Goal: Transaction & Acquisition: Purchase product/service

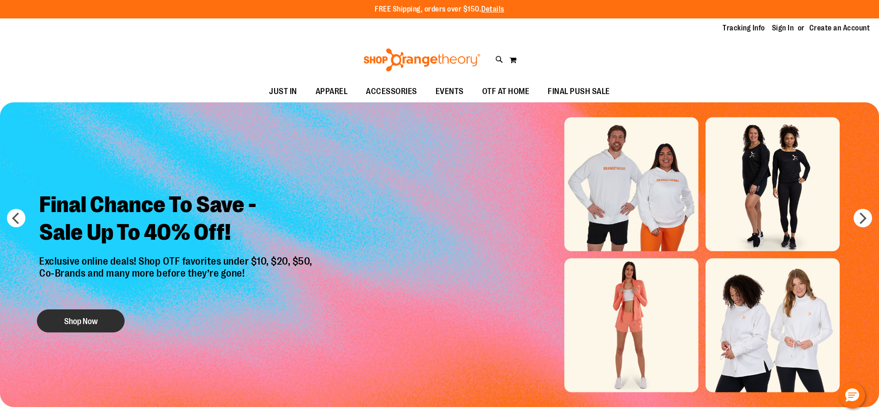
click at [72, 323] on button "Shop Now" at bounding box center [81, 321] width 88 height 23
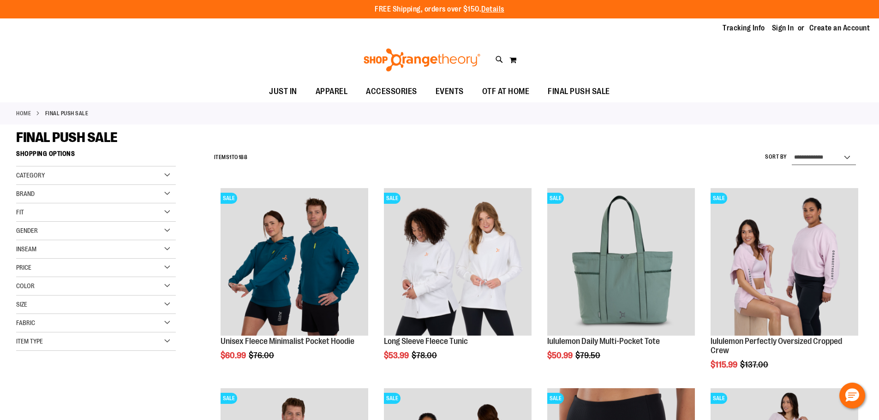
click at [817, 152] on select "**********" at bounding box center [824, 157] width 64 height 15
select select "*********"
click at [792, 150] on select "**********" at bounding box center [824, 157] width 64 height 15
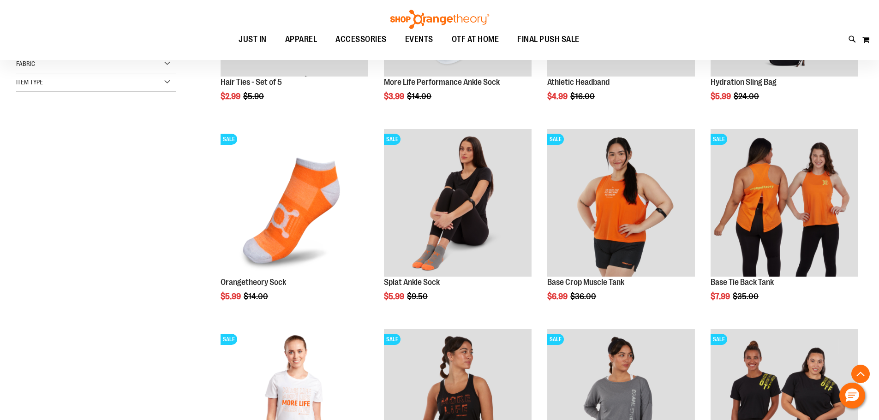
scroll to position [284, 0]
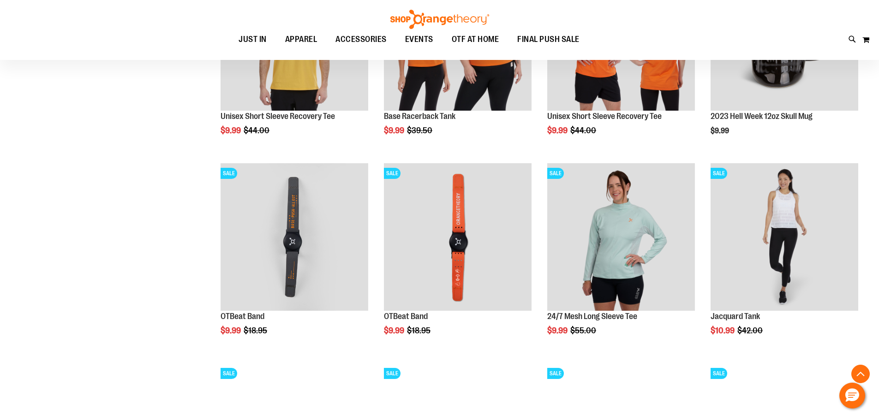
scroll to position [838, 0]
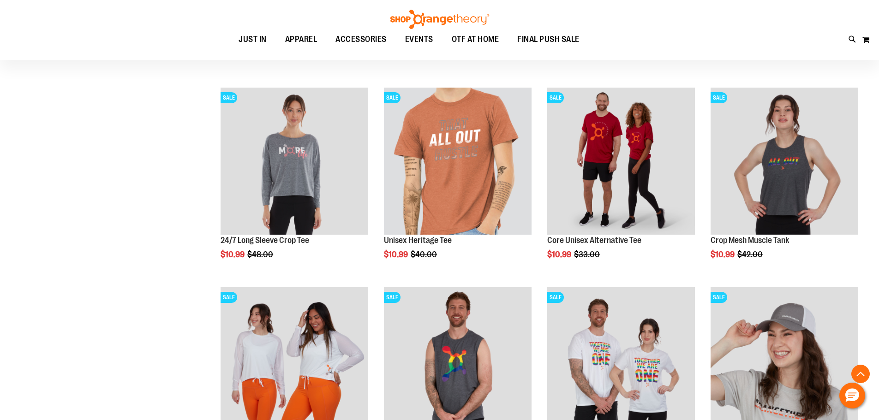
scroll to position [1115, 0]
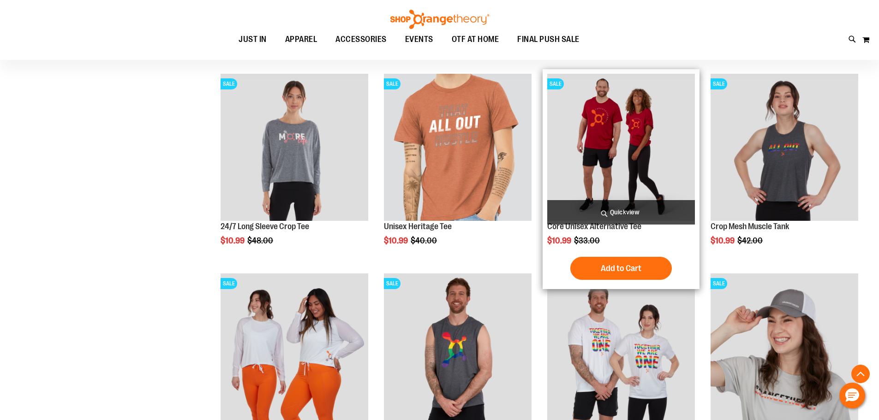
click at [637, 126] on img "product" at bounding box center [621, 148] width 148 height 148
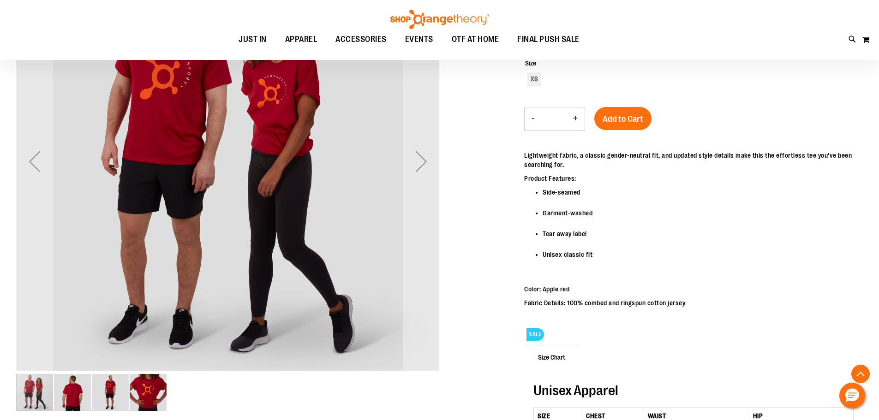
scroll to position [184, 0]
click at [75, 393] on img "image 2 of 4" at bounding box center [72, 393] width 37 height 37
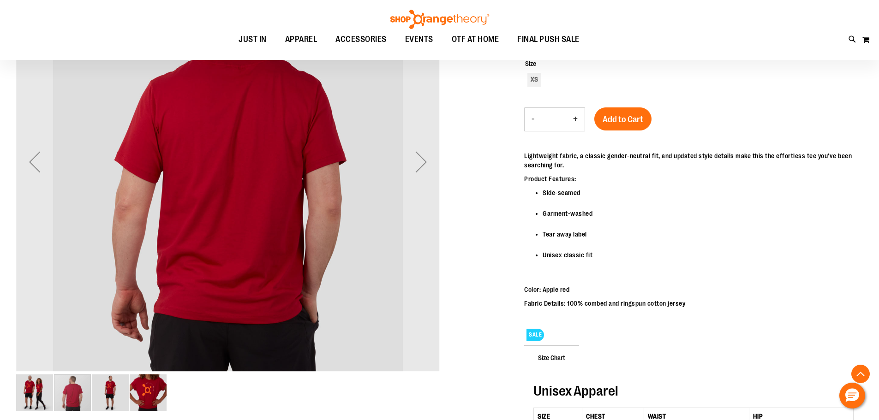
click at [104, 390] on img "image 3 of 4" at bounding box center [110, 393] width 37 height 37
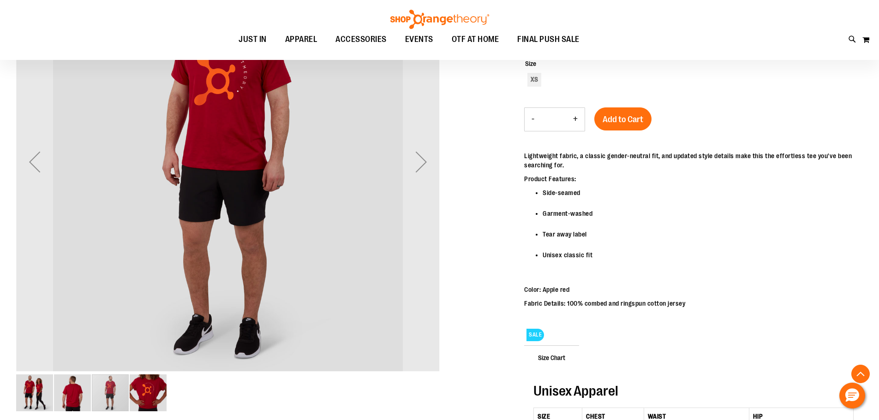
click at [139, 398] on img "image 4 of 4" at bounding box center [148, 393] width 37 height 37
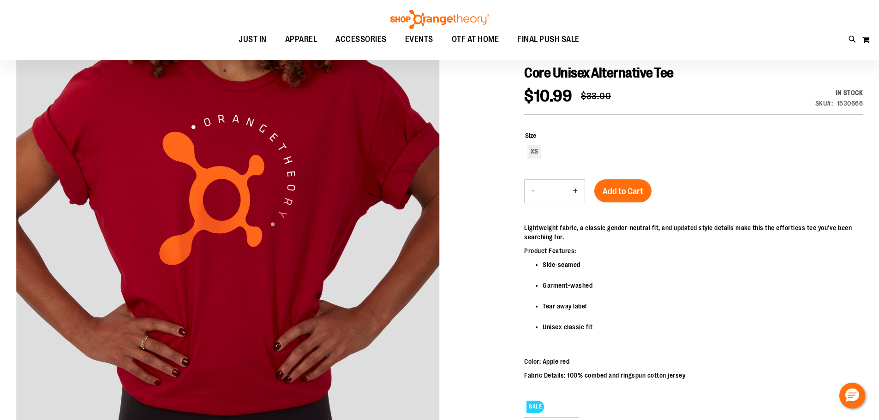
scroll to position [91, 0]
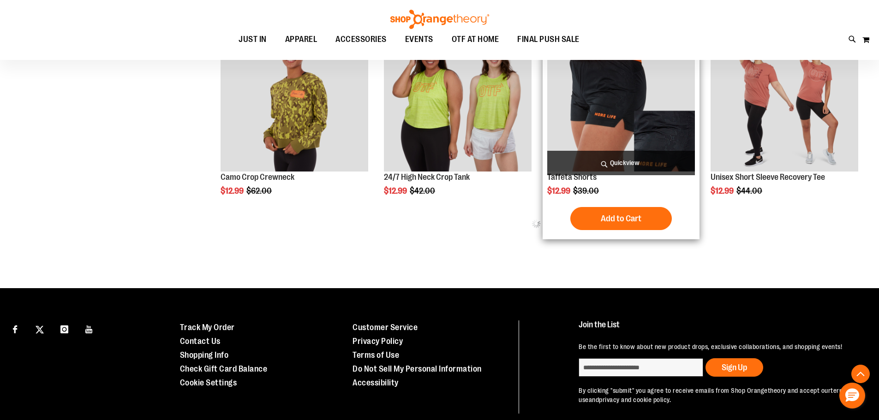
scroll to position [480, 0]
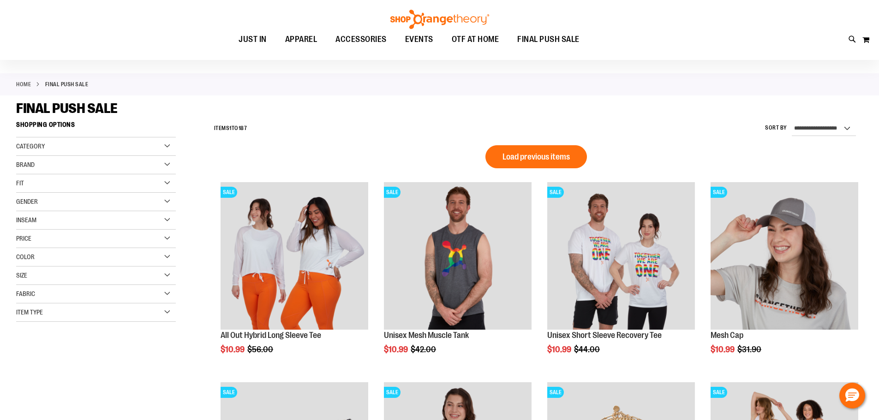
scroll to position [19, 0]
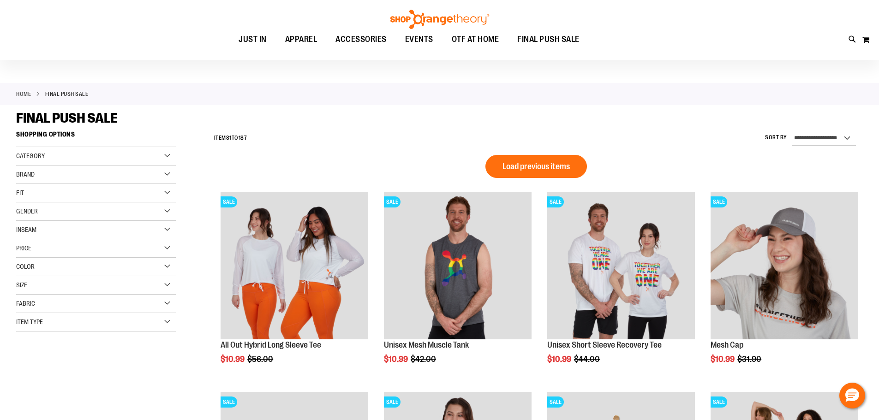
click at [821, 128] on div "**********" at bounding box center [537, 138] width 654 height 24
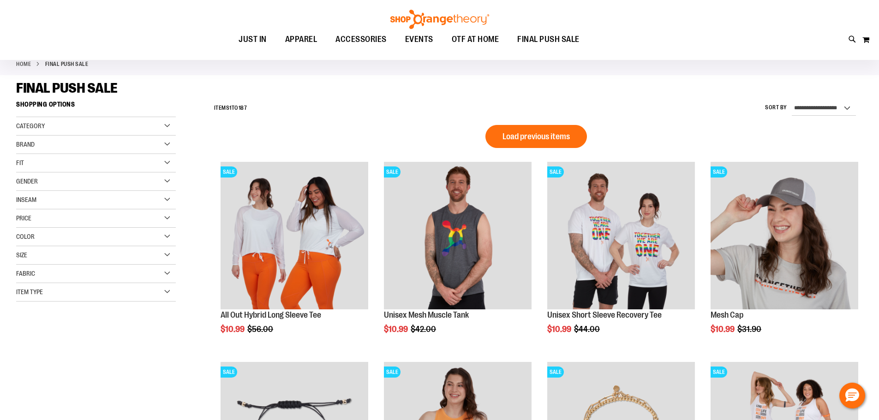
scroll to position [65, 0]
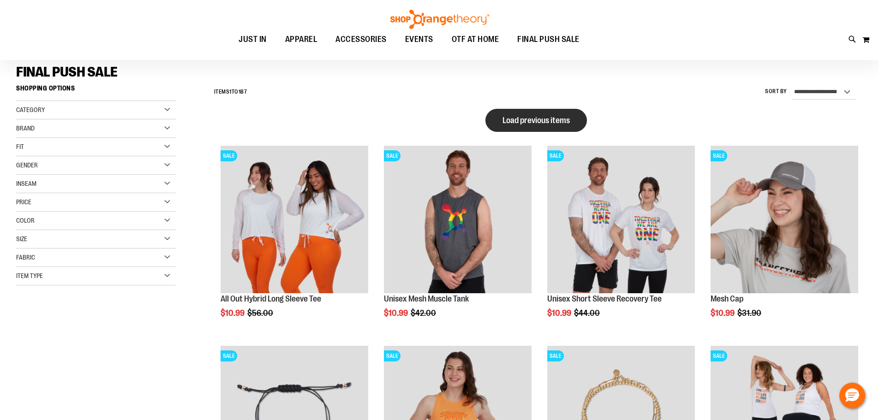
click at [553, 118] on span "Load previous items" at bounding box center [536, 120] width 67 height 9
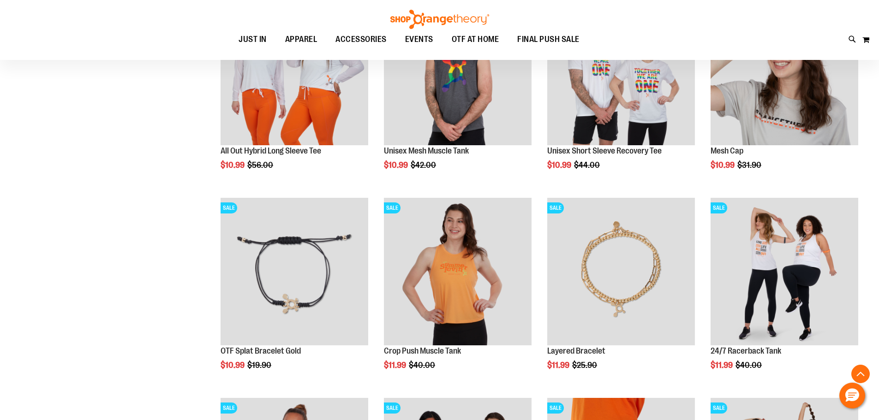
scroll to position [804, 0]
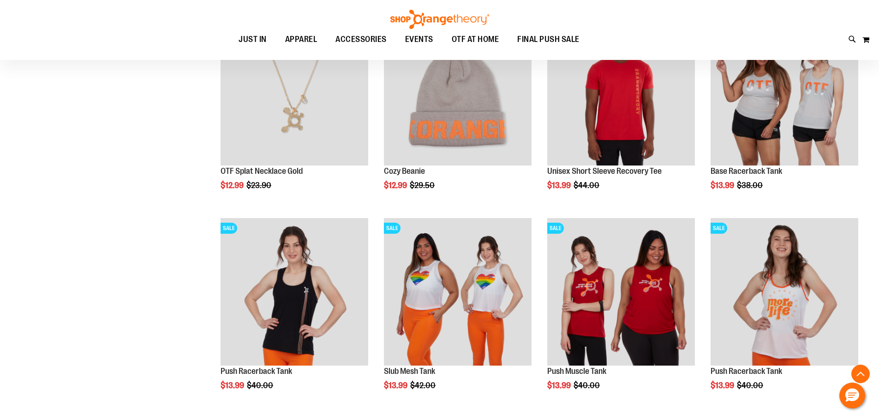
scroll to position [1404, 0]
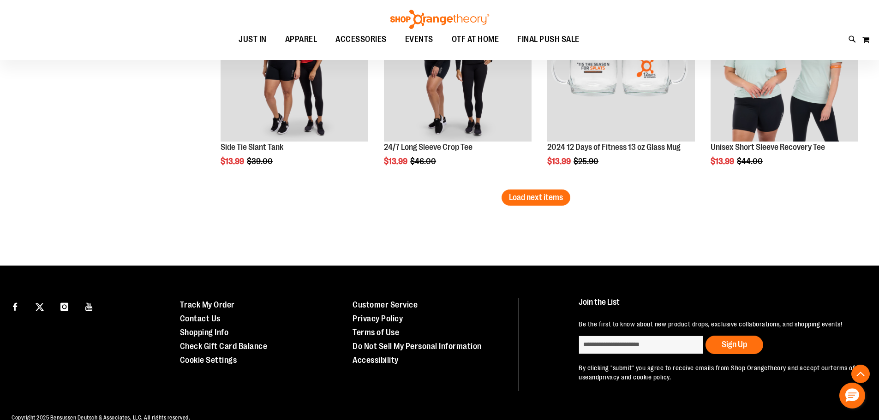
scroll to position [2419, 0]
click at [535, 203] on button "Load next items" at bounding box center [536, 197] width 69 height 16
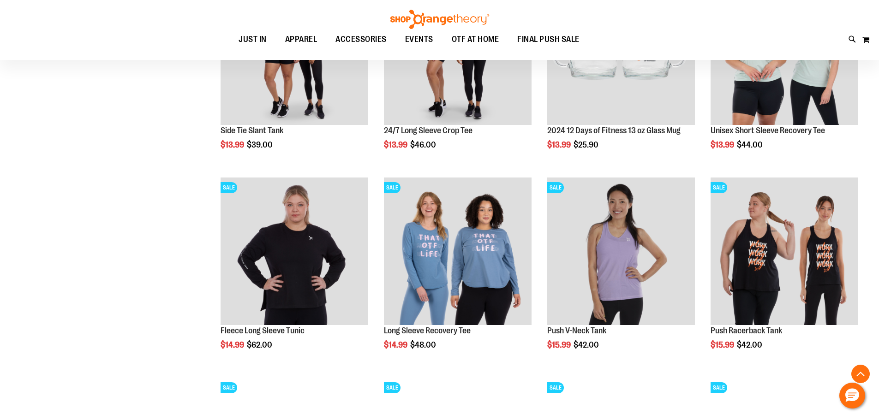
scroll to position [2419, 0]
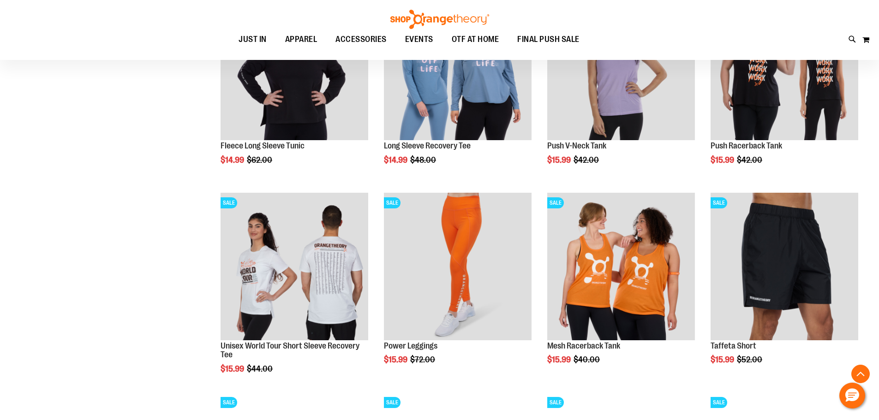
scroll to position [2650, 0]
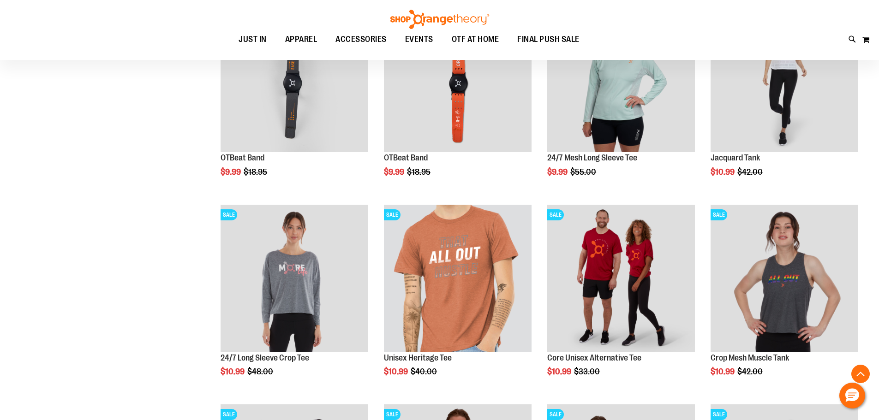
scroll to position [250, 0]
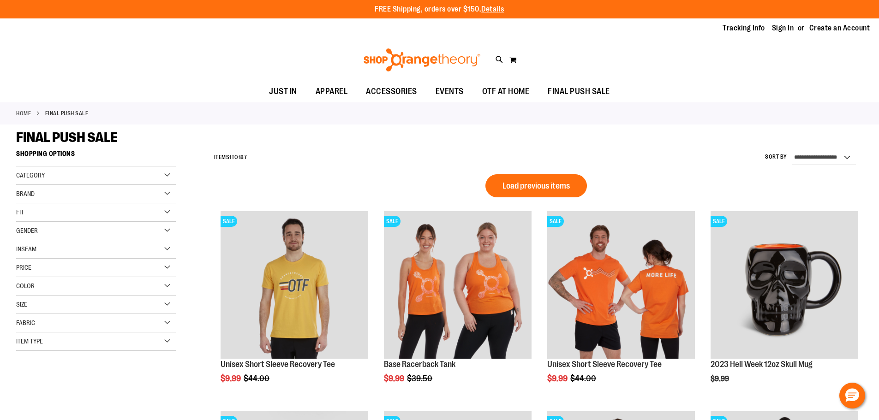
click at [45, 171] on div "Category" at bounding box center [96, 176] width 160 height 18
click at [41, 199] on div "Brand" at bounding box center [96, 194] width 160 height 18
click at [45, 210] on div "Fit" at bounding box center [96, 213] width 160 height 18
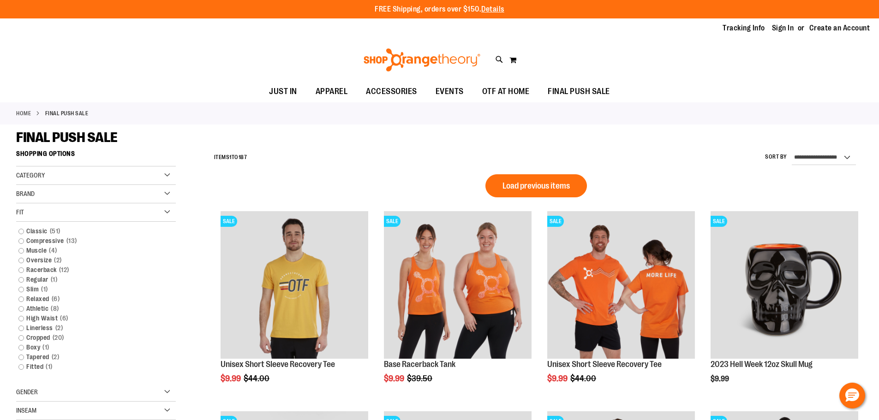
click at [45, 210] on div "Fit" at bounding box center [96, 213] width 160 height 18
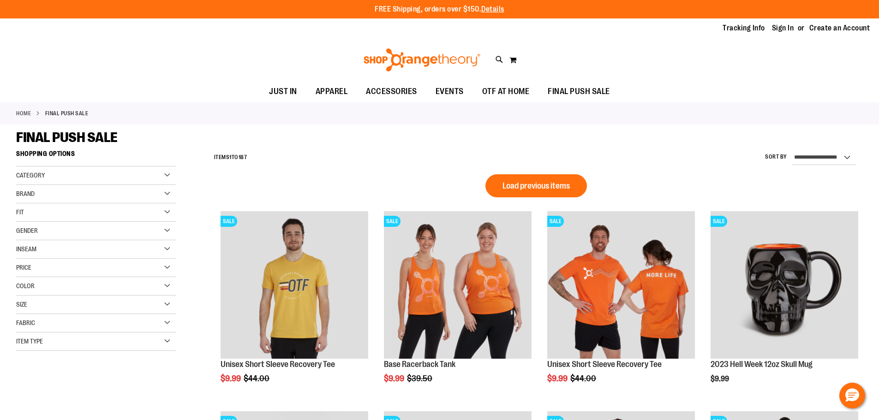
click at [37, 340] on span "Item Type" at bounding box center [29, 341] width 27 height 7
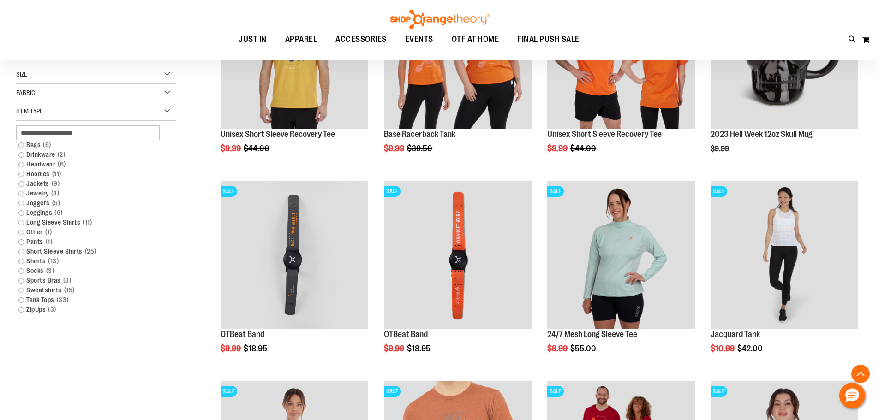
scroll to position [230, 0]
click at [19, 211] on link "Leggings 9 items" at bounding box center [90, 213] width 153 height 10
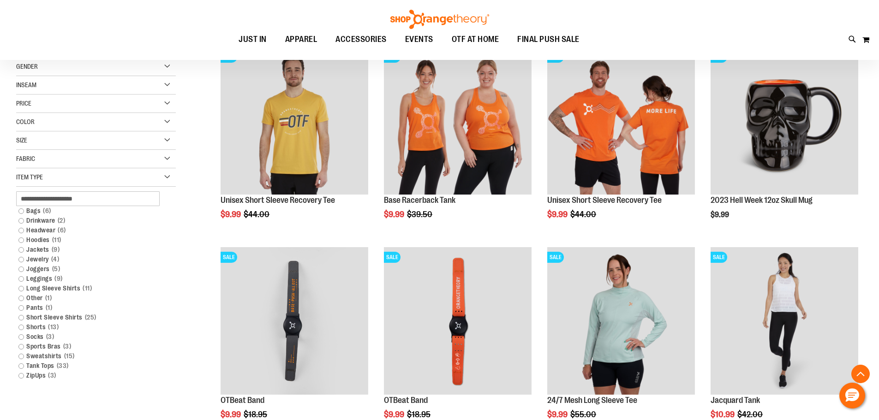
scroll to position [178, 0]
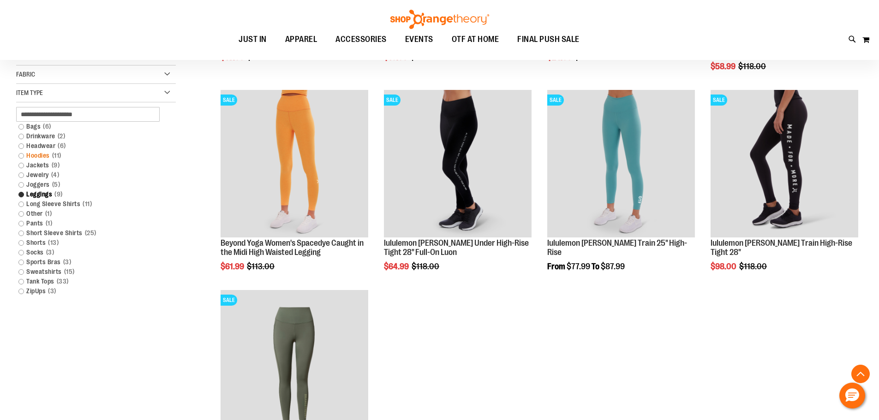
scroll to position [317, 0]
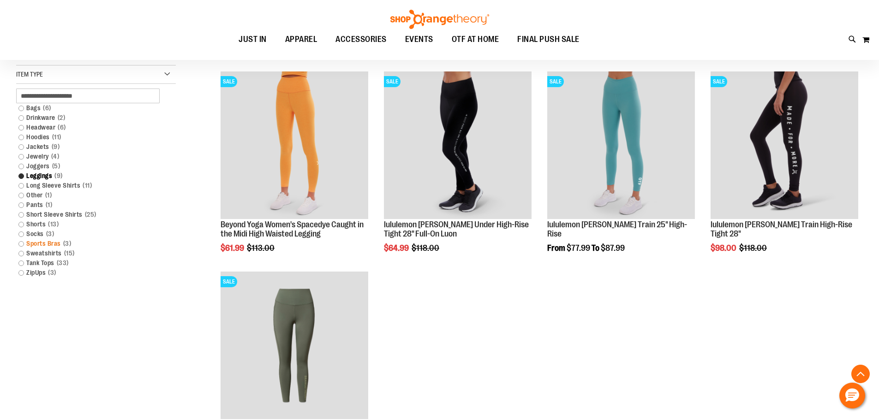
click at [21, 245] on link "Sports Bras 3 items" at bounding box center [90, 244] width 153 height 10
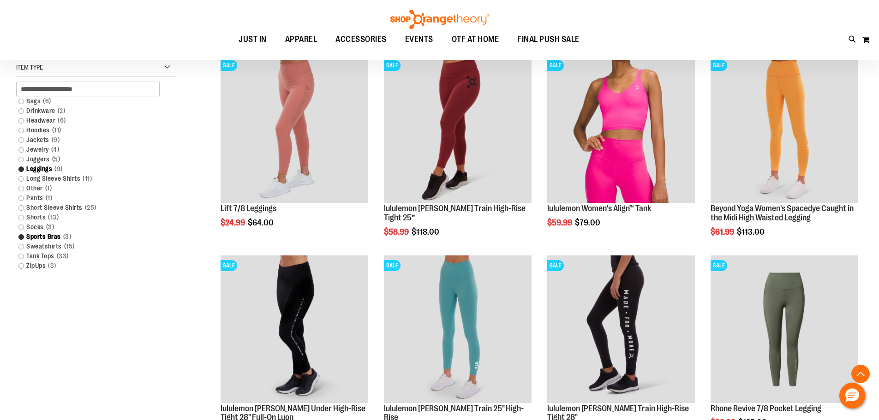
scroll to position [317, 0]
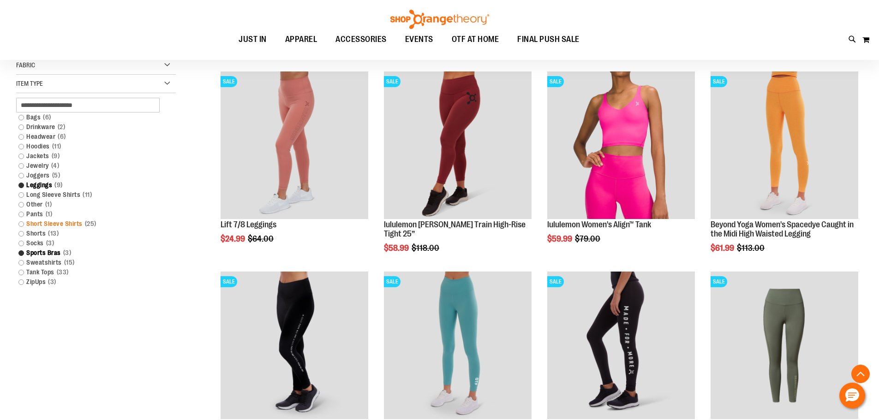
click at [19, 224] on link "Short Sleeve Shirts 25 items" at bounding box center [90, 224] width 153 height 10
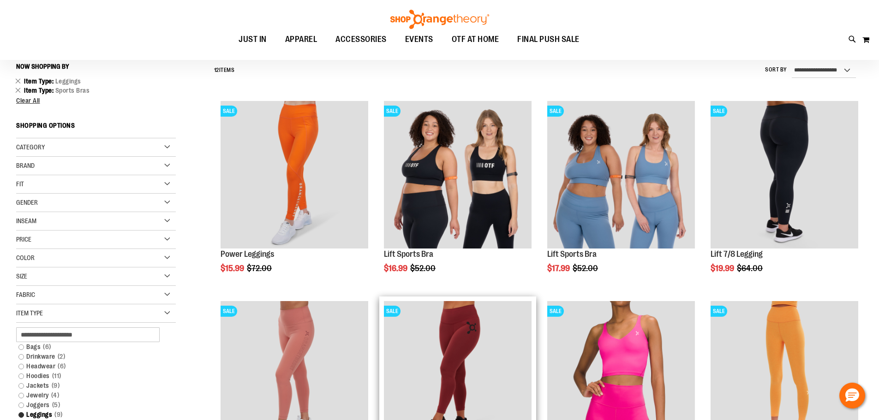
scroll to position [86, 0]
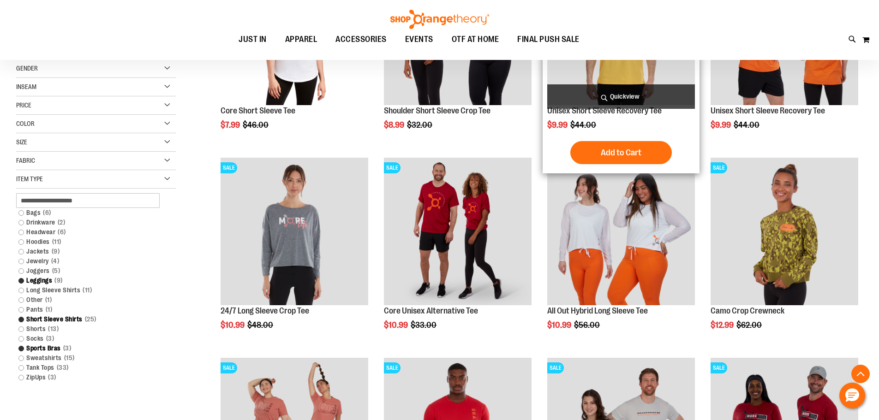
scroll to position [276, 0]
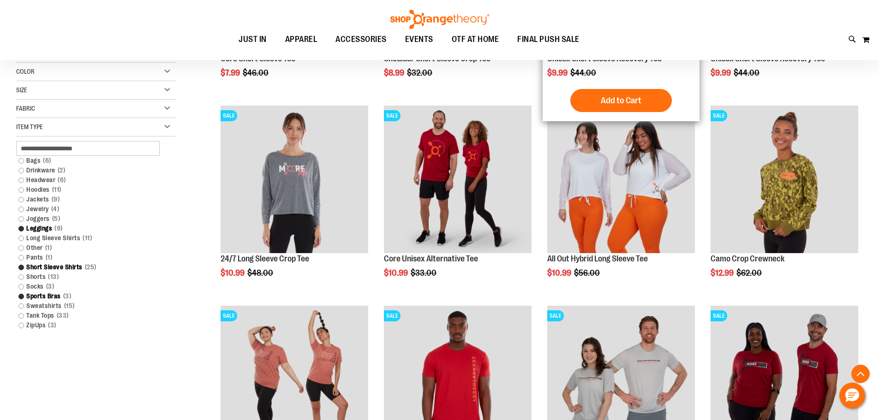
scroll to position [276, 0]
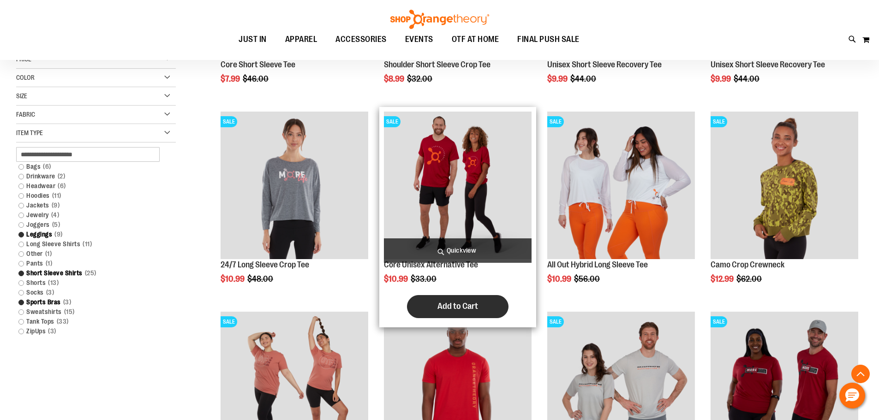
click at [433, 307] on button "Add to Cart" at bounding box center [458, 306] width 102 height 23
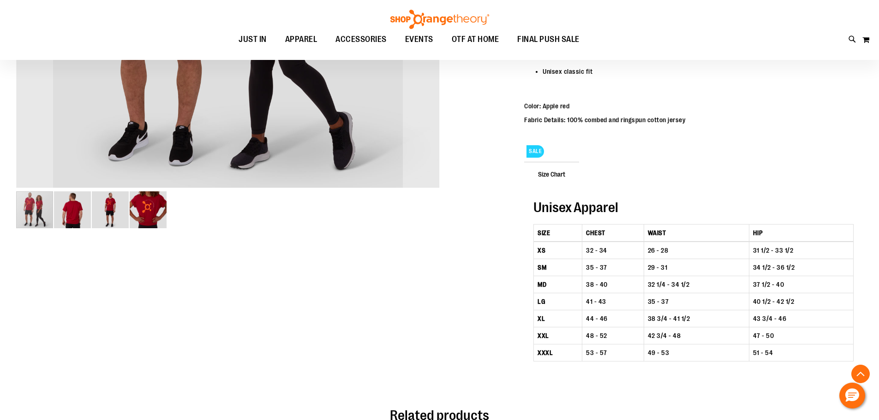
scroll to position [289, 0]
click at [558, 152] on div "SALE" at bounding box center [693, 150] width 339 height 22
click at [552, 179] on span "Size Chart" at bounding box center [551, 174] width 55 height 24
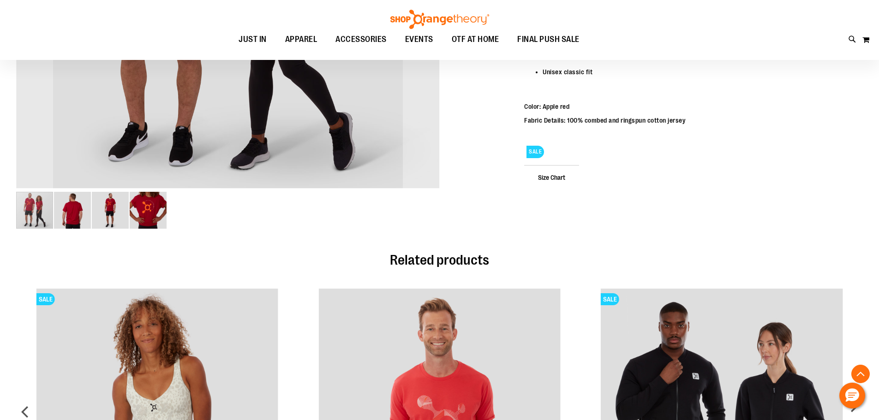
click at [552, 179] on span "Size Chart" at bounding box center [551, 177] width 55 height 24
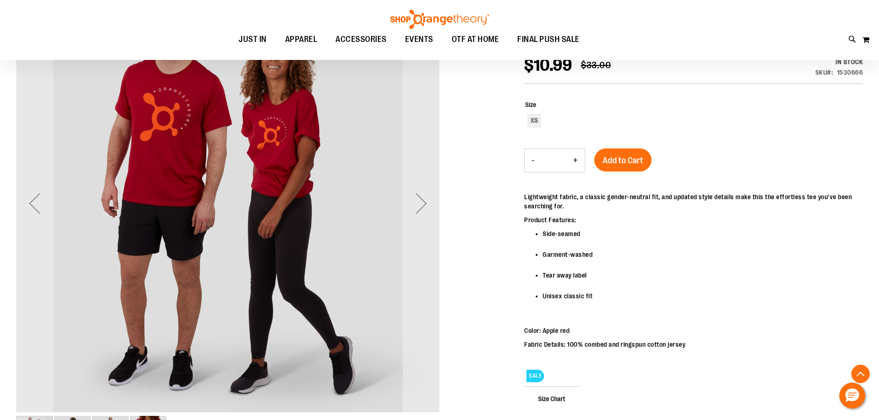
scroll to position [58, 0]
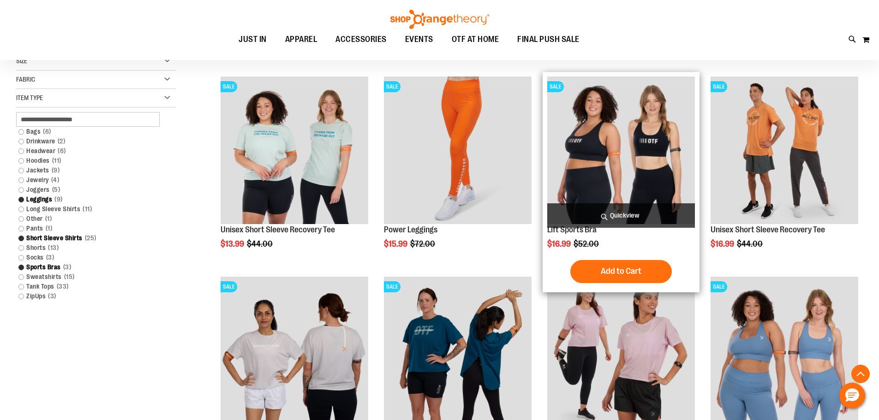
scroll to position [414, 0]
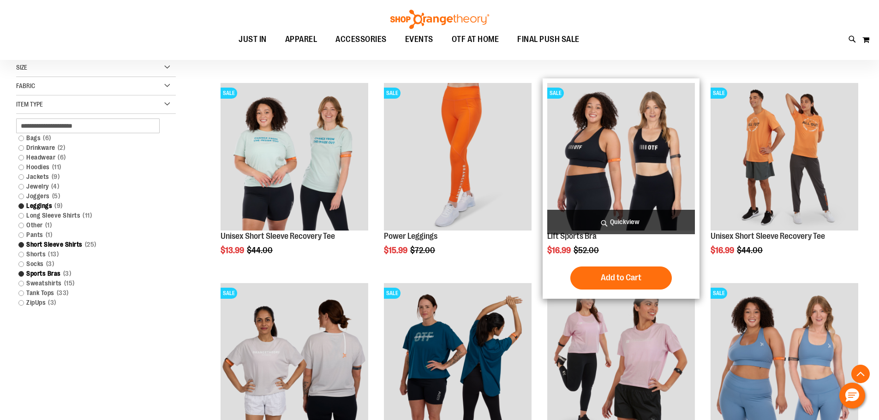
scroll to position [276, 0]
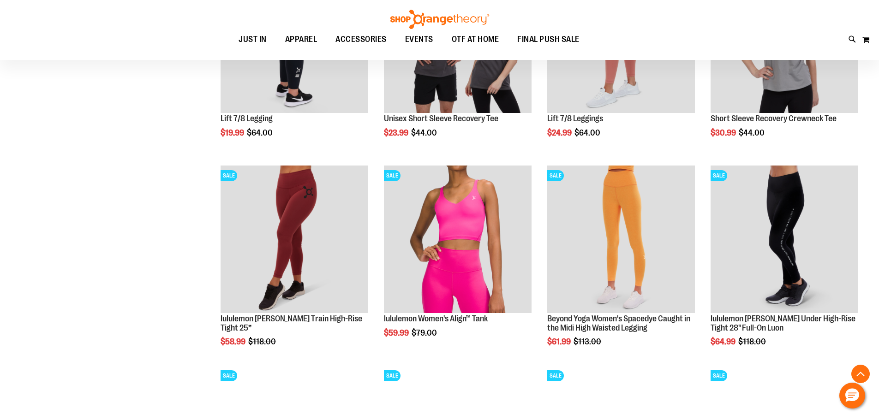
scroll to position [830, 0]
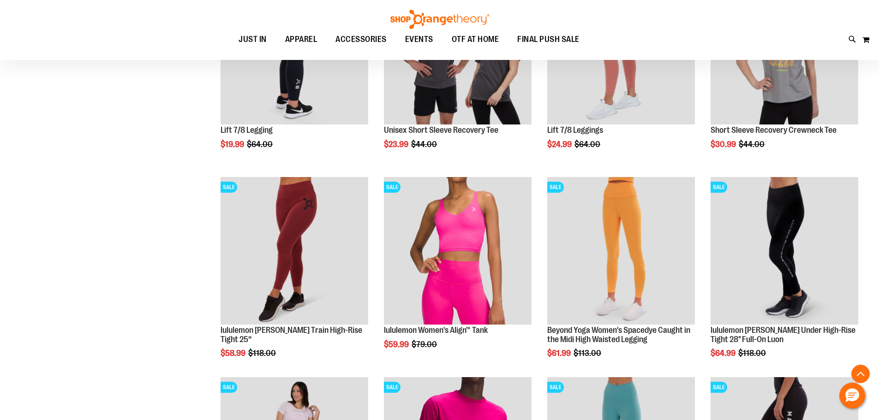
scroll to position [784, 0]
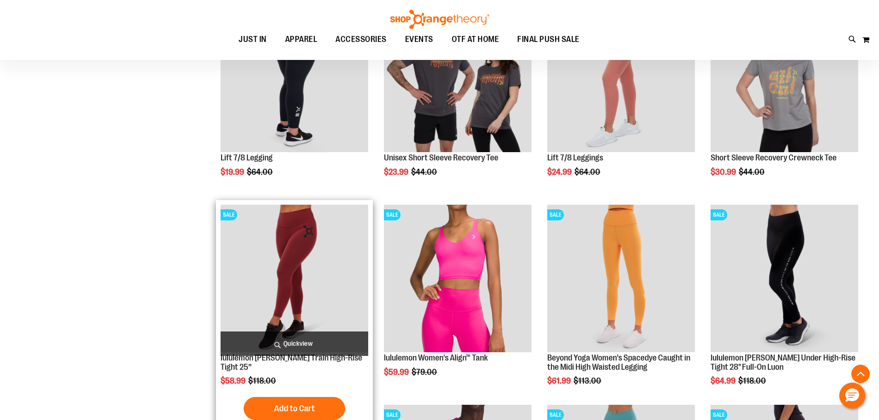
click at [331, 304] on img "product" at bounding box center [295, 279] width 148 height 148
